Goal: Task Accomplishment & Management: Use online tool/utility

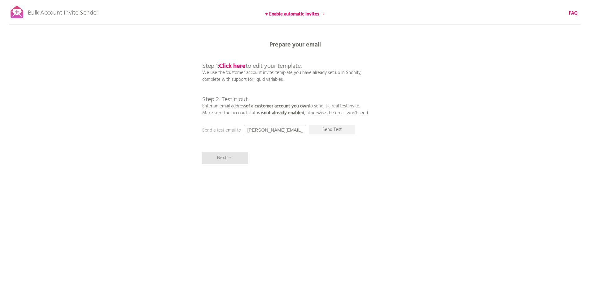
click at [267, 130] on input "[PERSON_NAME][EMAIL_ADDRESS][DOMAIN_NAME]" at bounding box center [275, 129] width 62 height 9
paste input ".[EMAIL_ADDRESS][PERSON_NAME]"
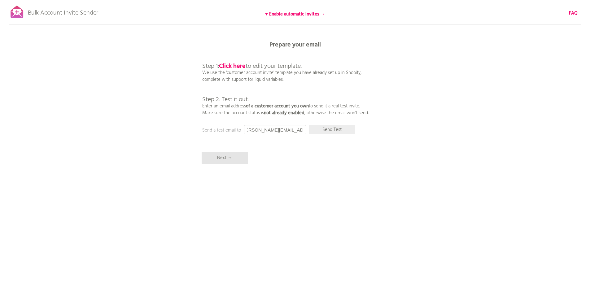
type input "[PERSON_NAME][EMAIL_ADDRESS][PERSON_NAME][PERSON_NAME][DOMAIN_NAME]"
click at [328, 130] on p "Send Test" at bounding box center [332, 129] width 46 height 9
drag, startPoint x: 299, startPoint y: 15, endPoint x: 219, endPoint y: 28, distance: 81.0
click at [219, 28] on div "Bulk Account Invite Sender ♥ Enable automatic invites → FAQ Synced all customer…" at bounding box center [295, 108] width 590 height 217
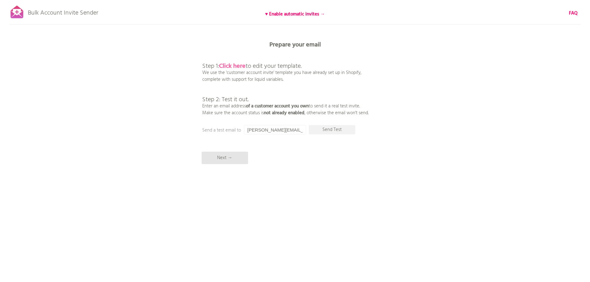
click at [237, 67] on b "Click here" at bounding box center [232, 66] width 27 height 10
drag, startPoint x: 291, startPoint y: 13, endPoint x: 251, endPoint y: 20, distance: 40.5
click at [251, 20] on div "Bulk Account Invite Sender ♥ Enable automatic invites → FAQ Synced all customer…" at bounding box center [295, 108] width 590 height 217
click at [233, 159] on p "Next →" at bounding box center [225, 158] width 46 height 12
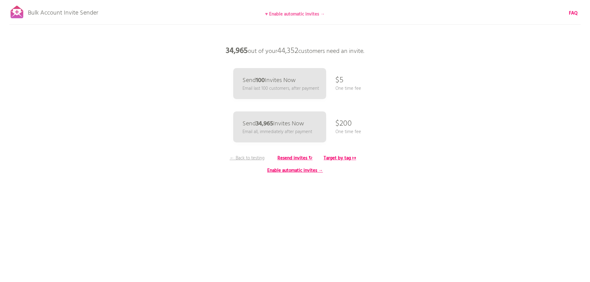
click at [294, 17] on b "♥ Enable automatic invites →" at bounding box center [295, 14] width 60 height 7
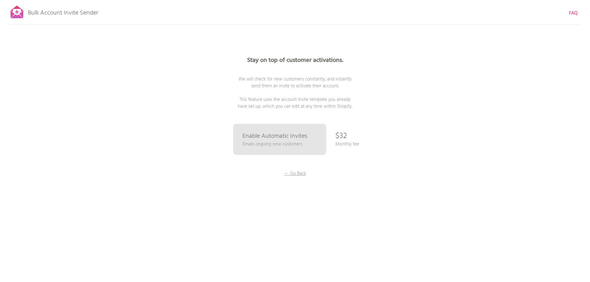
click at [571, 15] on b "FAQ" at bounding box center [573, 13] width 9 height 7
click at [290, 173] on p "← Go Back" at bounding box center [295, 173] width 46 height 7
